Goal: Check status: Check status

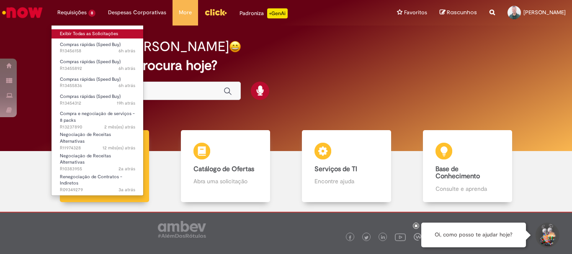
click at [65, 35] on link "Exibir Todas as Solicitações" at bounding box center [97, 33] width 92 height 9
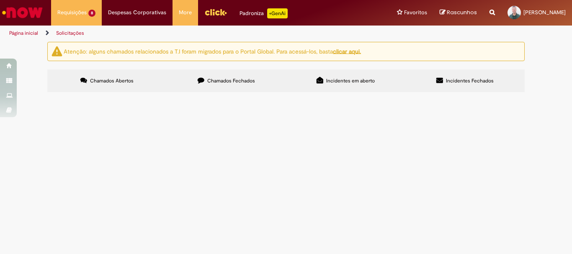
scroll to position [42, 0]
click at [0, 0] on span "Em Validação" at bounding box center [0, 0] width 0 height 0
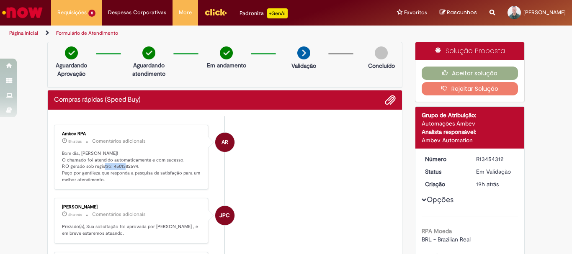
drag, startPoint x: 109, startPoint y: 166, endPoint x: 132, endPoint y: 166, distance: 23.4
click at [132, 166] on p "Bom dia, [PERSON_NAME]! O chamado foi atendido automaticamente e com sucesso. P…" at bounding box center [131, 166] width 139 height 33
copy p "4501382594"
click at [478, 74] on button "Aceitar solução" at bounding box center [470, 73] width 97 height 13
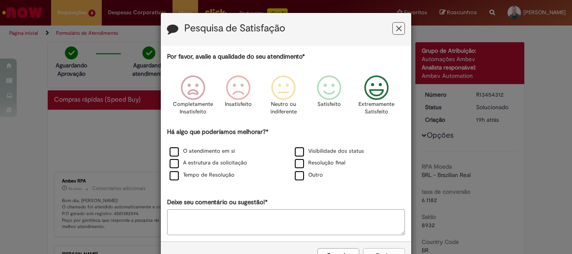
click at [385, 88] on icon "Feedback" at bounding box center [376, 87] width 31 height 25
click at [210, 150] on label "O atendimento em si" at bounding box center [202, 151] width 65 height 8
click at [380, 251] on button "Enviar" at bounding box center [384, 255] width 42 height 14
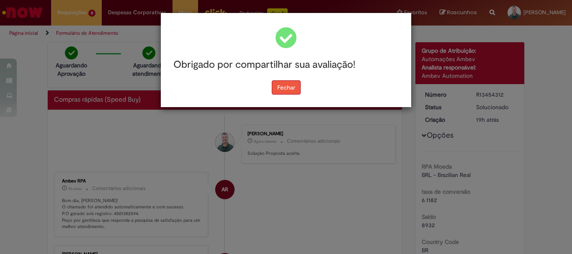
click at [288, 86] on button "Fechar" at bounding box center [286, 87] width 29 height 14
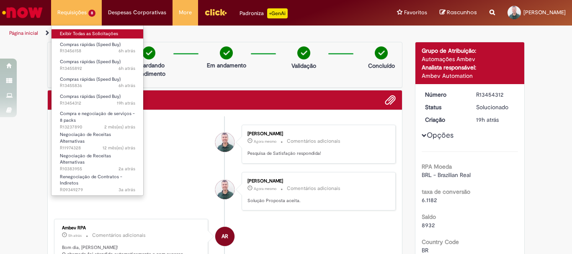
click at [81, 33] on link "Exibir Todas as Solicitações" at bounding box center [97, 33] width 92 height 9
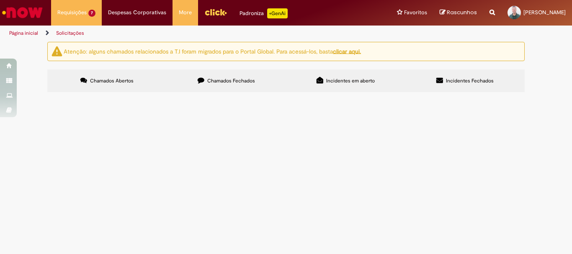
click at [0, 0] on td "Em Validação" at bounding box center [0, 0] width 0 height 0
click at [0, 0] on span "Em Validação" at bounding box center [0, 0] width 0 height 0
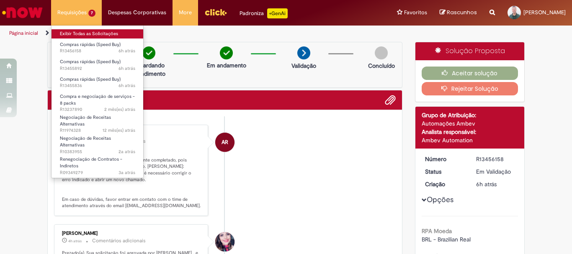
click at [82, 36] on link "Exibir Todas as Solicitações" at bounding box center [97, 33] width 92 height 9
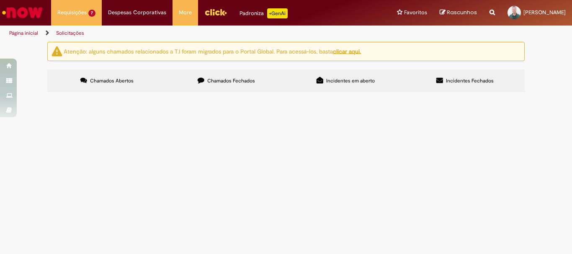
click at [0, 0] on span "Em Validação" at bounding box center [0, 0] width 0 height 0
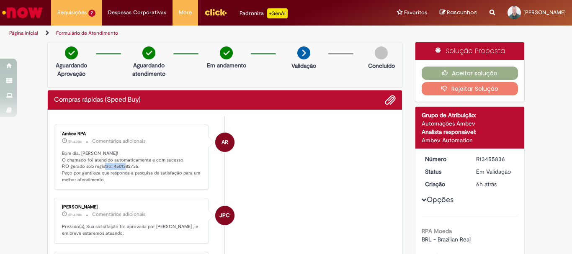
drag, startPoint x: 109, startPoint y: 168, endPoint x: 133, endPoint y: 165, distance: 24.0
click at [133, 165] on p "Bom dia, [PERSON_NAME]! O chamado foi atendido automaticamente e com sucesso. P…" at bounding box center [131, 166] width 139 height 33
copy p "4501382735"
click at [472, 72] on button "Aceitar solução" at bounding box center [470, 73] width 97 height 13
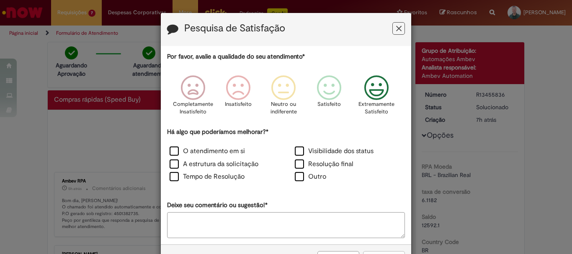
click at [376, 87] on icon "Feedback" at bounding box center [376, 87] width 31 height 25
click at [219, 144] on div "Há algo que poderíamos melhorar?* O atendimento em si Visibilidade dos status A…" at bounding box center [286, 156] width 238 height 57
click at [217, 160] on label "A estrutura da solicitação" at bounding box center [214, 165] width 89 height 10
click at [216, 154] on label "O atendimento em si" at bounding box center [207, 152] width 75 height 10
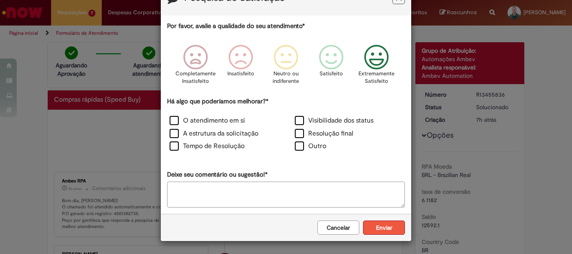
click at [391, 225] on button "Enviar" at bounding box center [384, 228] width 42 height 14
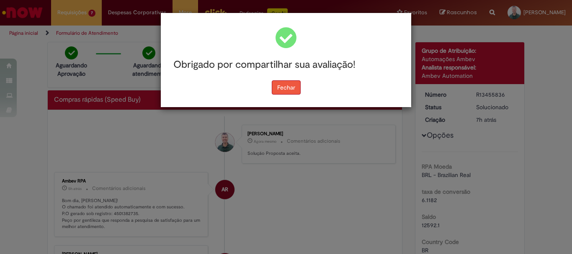
click at [290, 89] on button "Fechar" at bounding box center [286, 87] width 29 height 14
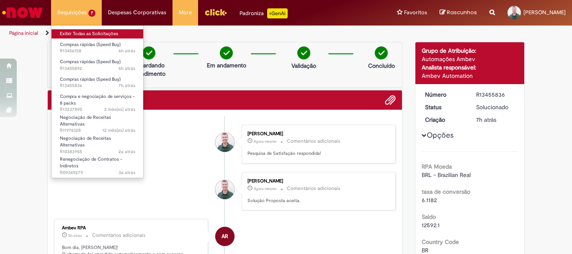
click at [83, 33] on link "Exibir Todas as Solicitações" at bounding box center [97, 33] width 92 height 9
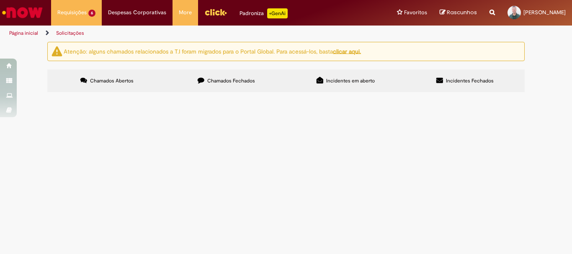
click at [0, 0] on span "Em Validação" at bounding box center [0, 0] width 0 height 0
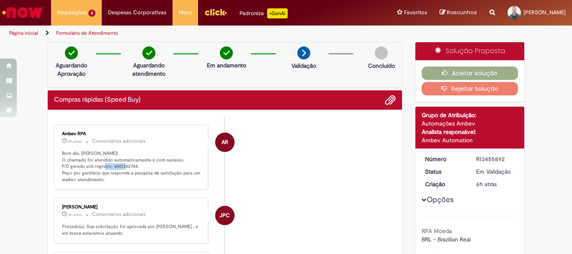
drag, startPoint x: 109, startPoint y: 167, endPoint x: 133, endPoint y: 167, distance: 23.4
click at [133, 167] on p "Bom dia, [PERSON_NAME]! O chamado foi atendido automaticamente e com sucesso. P…" at bounding box center [131, 166] width 139 height 33
copy p "4501382744"
click at [451, 70] on button "Aceitar solução" at bounding box center [470, 73] width 97 height 13
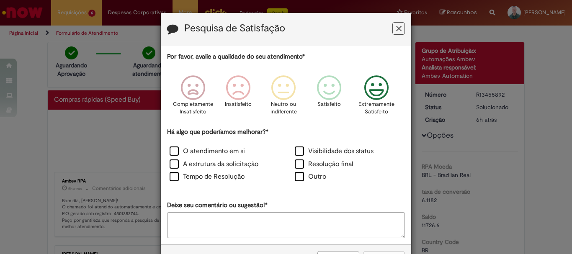
click at [382, 93] on icon "Feedback" at bounding box center [376, 87] width 31 height 25
click at [231, 153] on label "O atendimento em si" at bounding box center [207, 152] width 75 height 10
click at [226, 166] on label "A estrutura da solicitação" at bounding box center [214, 165] width 89 height 10
click at [390, 251] on button "Enviar" at bounding box center [384, 258] width 42 height 14
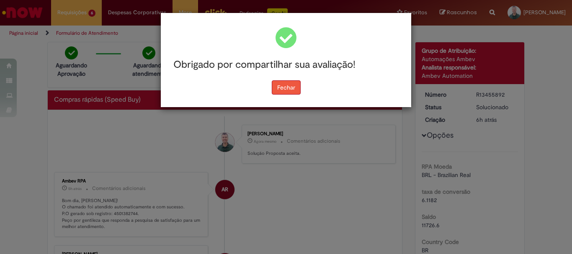
click at [287, 85] on button "Fechar" at bounding box center [286, 87] width 29 height 14
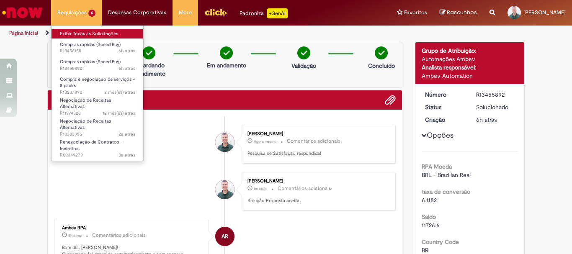
click at [87, 36] on link "Exibir Todas as Solicitações" at bounding box center [97, 33] width 92 height 9
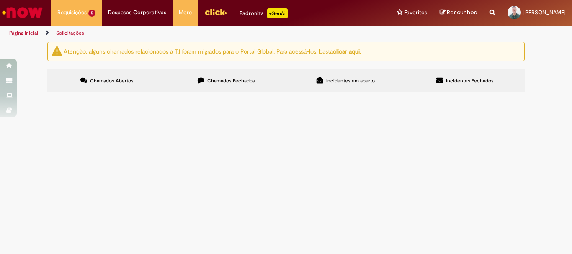
click at [0, 0] on span "Em Validação" at bounding box center [0, 0] width 0 height 0
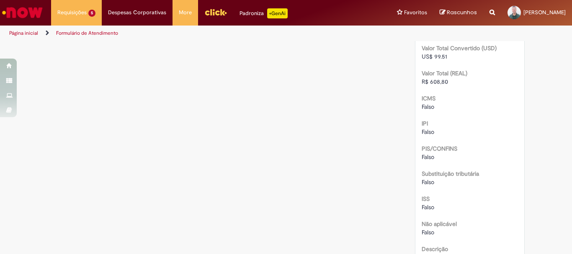
scroll to position [727, 0]
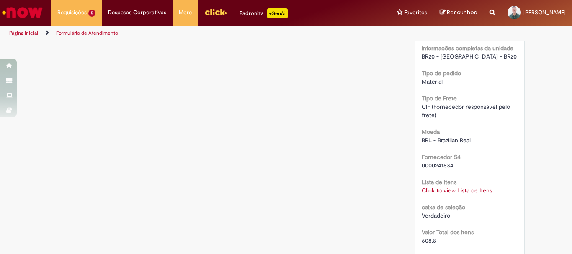
click at [466, 193] on link "Click to view Lista de Itens" at bounding box center [457, 191] width 70 height 8
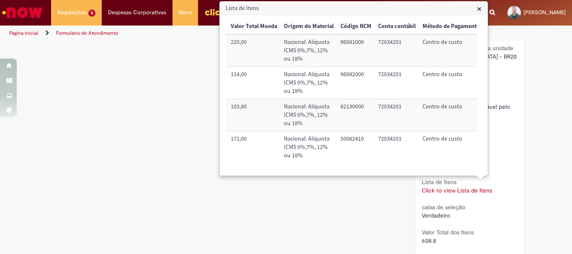
scroll to position [0, 0]
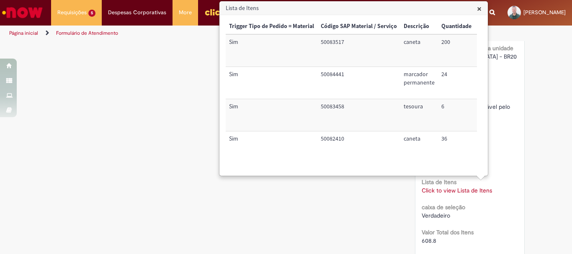
click at [478, 9] on span "×" at bounding box center [479, 8] width 5 height 11
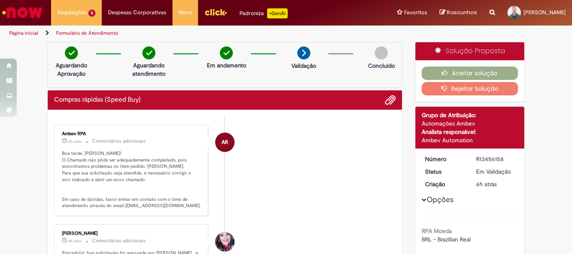
click at [96, 171] on p "Boa tarde, [PERSON_NAME]! O Chamado não pôde ser adequadamente completado, pois…" at bounding box center [131, 179] width 139 height 59
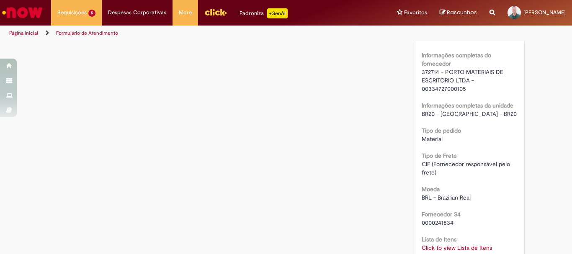
scroll to position [754, 0]
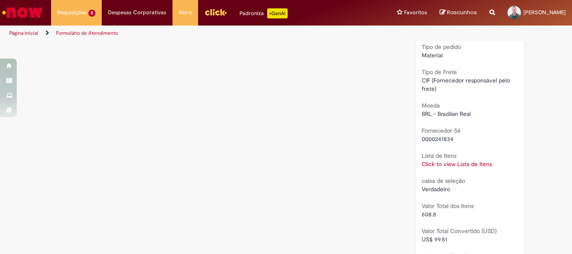
click at [475, 167] on link "Click to view Lista de Itens" at bounding box center [457, 164] width 70 height 8
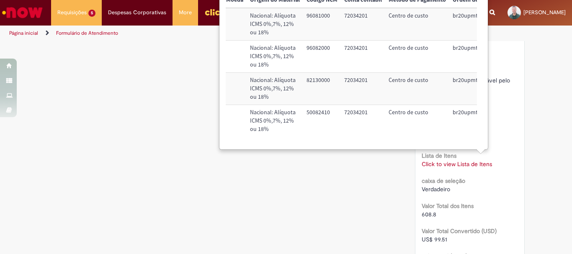
scroll to position [0, 333]
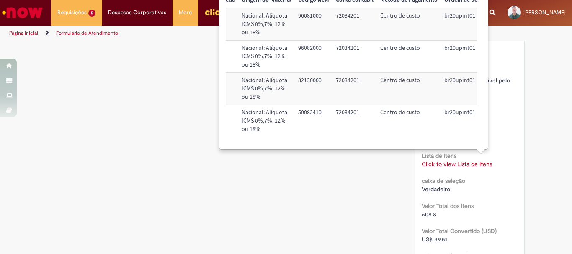
drag, startPoint x: 398, startPoint y: 144, endPoint x: 462, endPoint y: 134, distance: 64.8
click at [463, 140] on div "Trigger Tipo de Pedido = Material Código SAP Material / Serviço Descrição Quant…" at bounding box center [351, 68] width 251 height 153
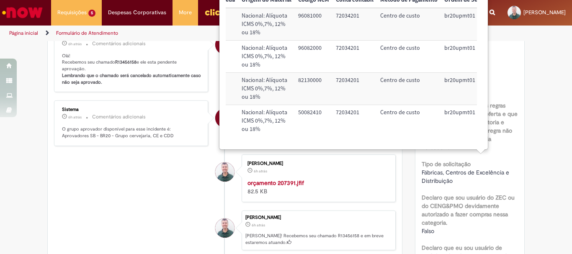
scroll to position [0, 0]
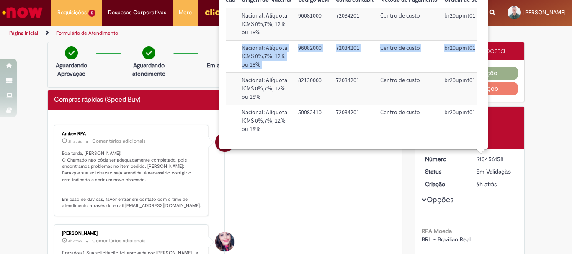
drag, startPoint x: 483, startPoint y: 10, endPoint x: 477, endPoint y: 63, distance: 52.7
click at [477, 63] on div "× Trigger Tipo de Pedido = Material Código SAP Material / Serviço Descrição Qua…" at bounding box center [354, 69] width 268 height 160
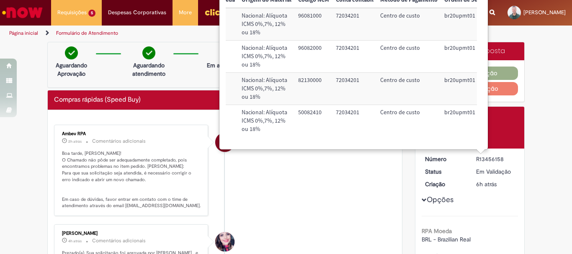
click at [496, 47] on div "Solução Proposta" at bounding box center [469, 51] width 109 height 18
click at [103, 54] on div at bounding box center [108, 53] width 25 height 1
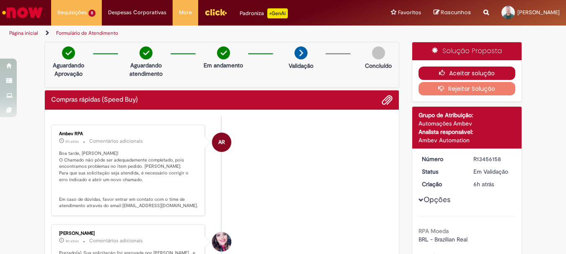
click at [463, 74] on button "Aceitar solução" at bounding box center [466, 73] width 97 height 13
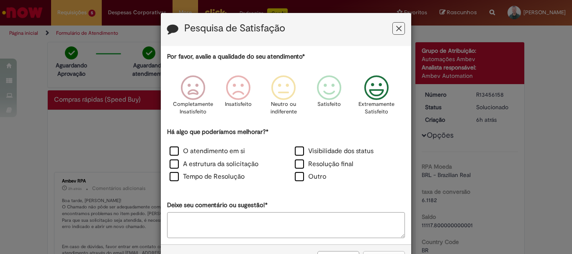
click at [379, 85] on icon "Feedback" at bounding box center [376, 87] width 31 height 25
click at [203, 155] on label "O atendimento em si" at bounding box center [207, 152] width 75 height 10
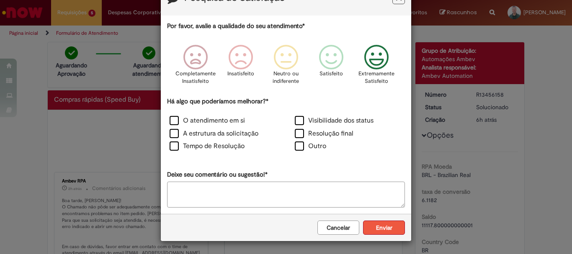
click at [383, 228] on button "Enviar" at bounding box center [384, 228] width 42 height 14
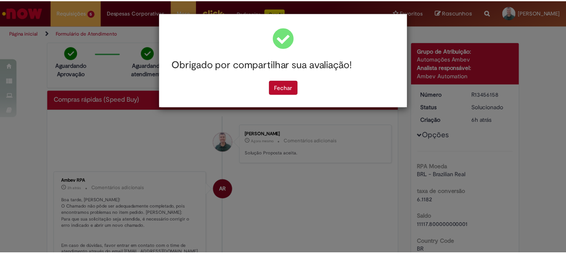
scroll to position [0, 0]
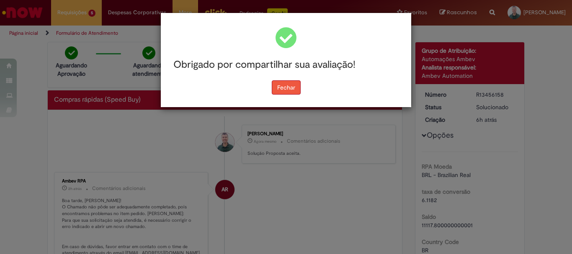
click at [289, 93] on button "Fechar" at bounding box center [286, 87] width 29 height 14
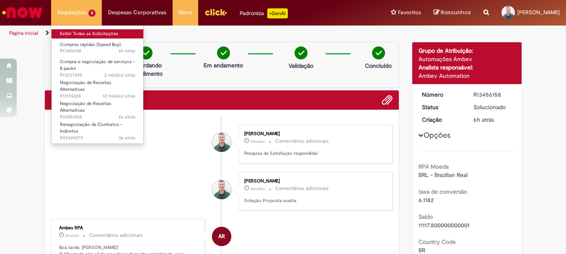
click at [71, 34] on link "Exibir Todas as Solicitações" at bounding box center [97, 33] width 92 height 9
